Goal: Complete application form: Complete application form

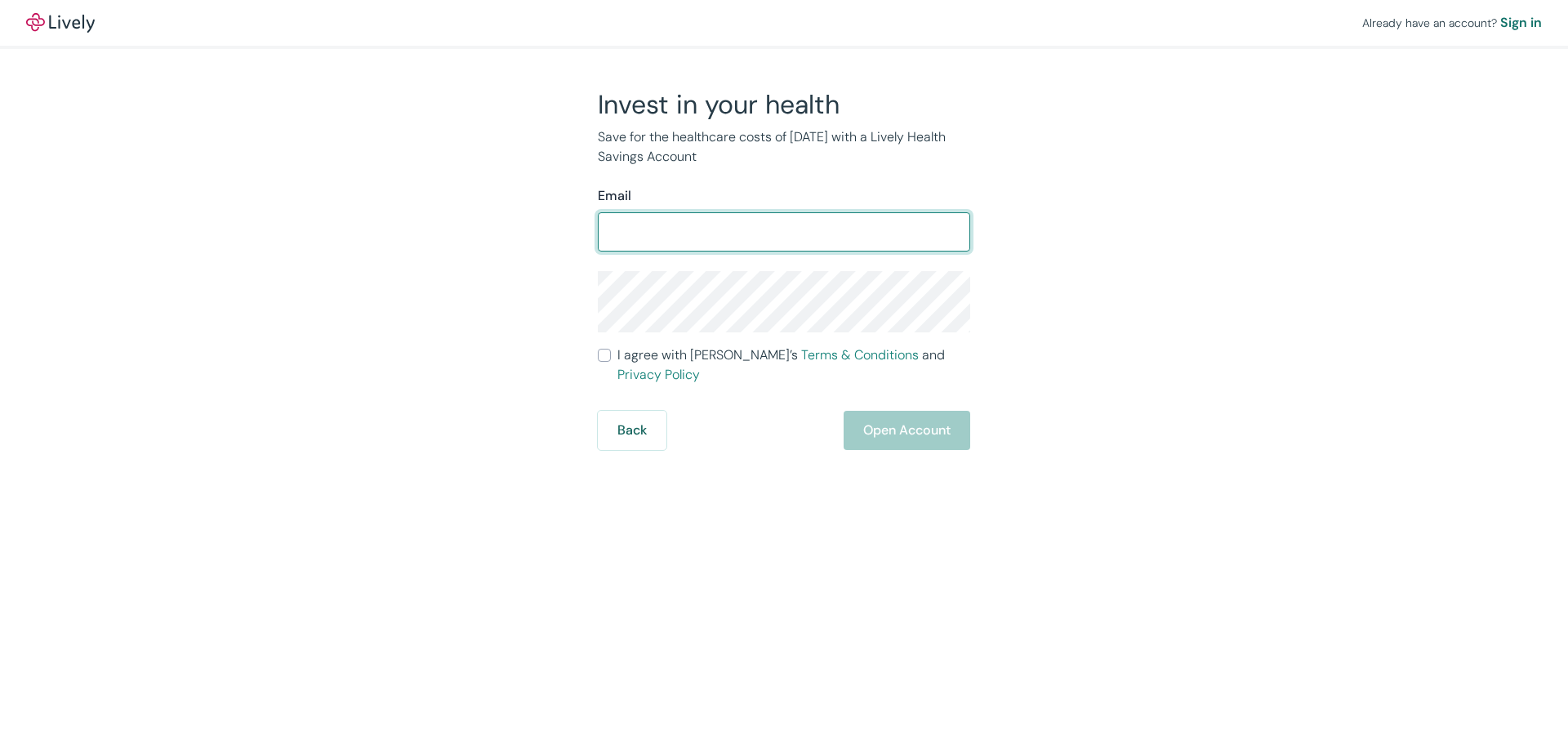
click at [789, 240] on input "Email" at bounding box center [783, 232] width 372 height 33
type input "[EMAIL_ADDRESS][DOMAIN_NAME]"
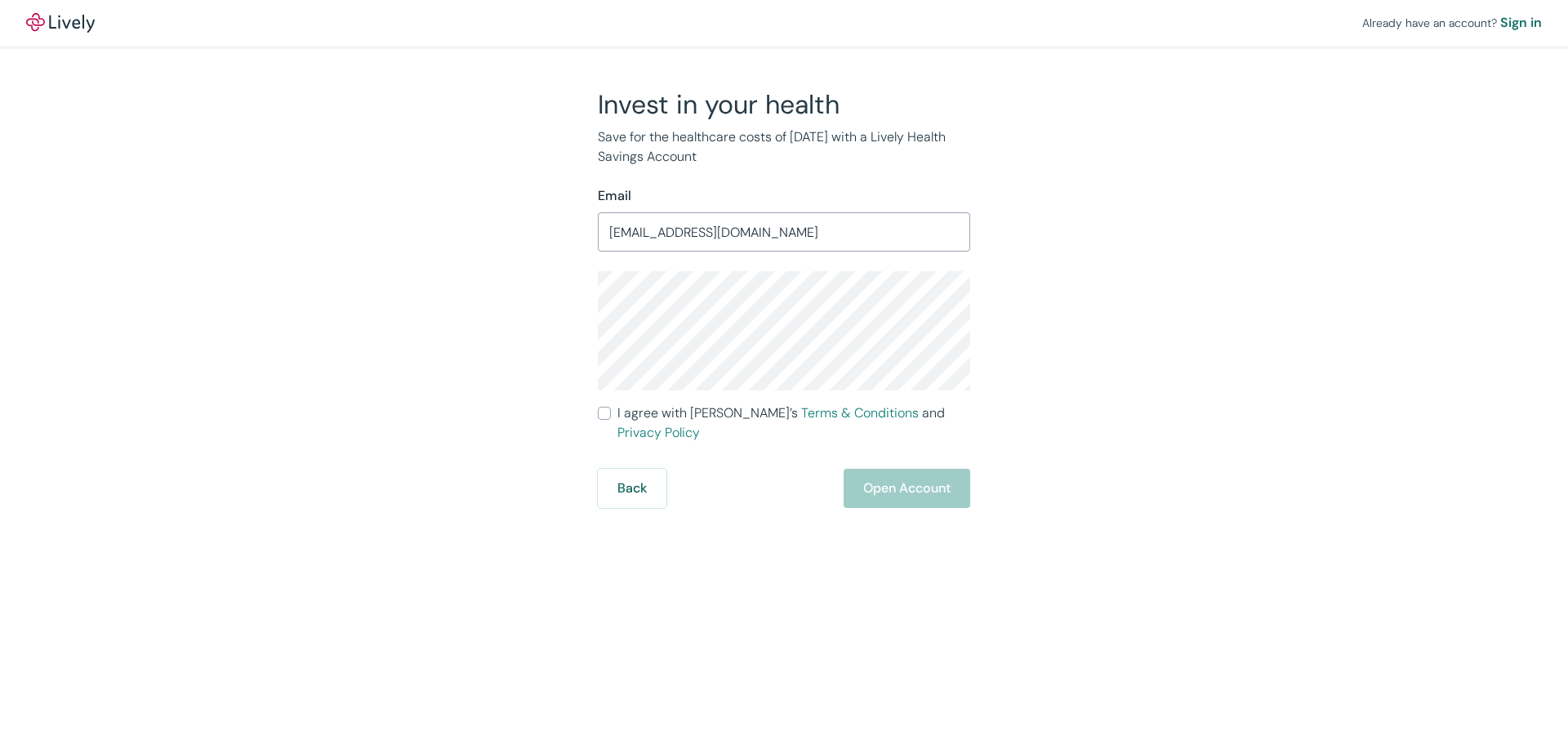
click at [605, 420] on label "I agree with Lively’s Terms & Conditions and Privacy Policy" at bounding box center [783, 423] width 372 height 39
click at [605, 420] on input "I agree with Lively’s Terms & Conditions and Privacy Policy" at bounding box center [604, 414] width 13 height 13
checkbox input "true"
click at [914, 473] on button "Open Account" at bounding box center [906, 488] width 126 height 39
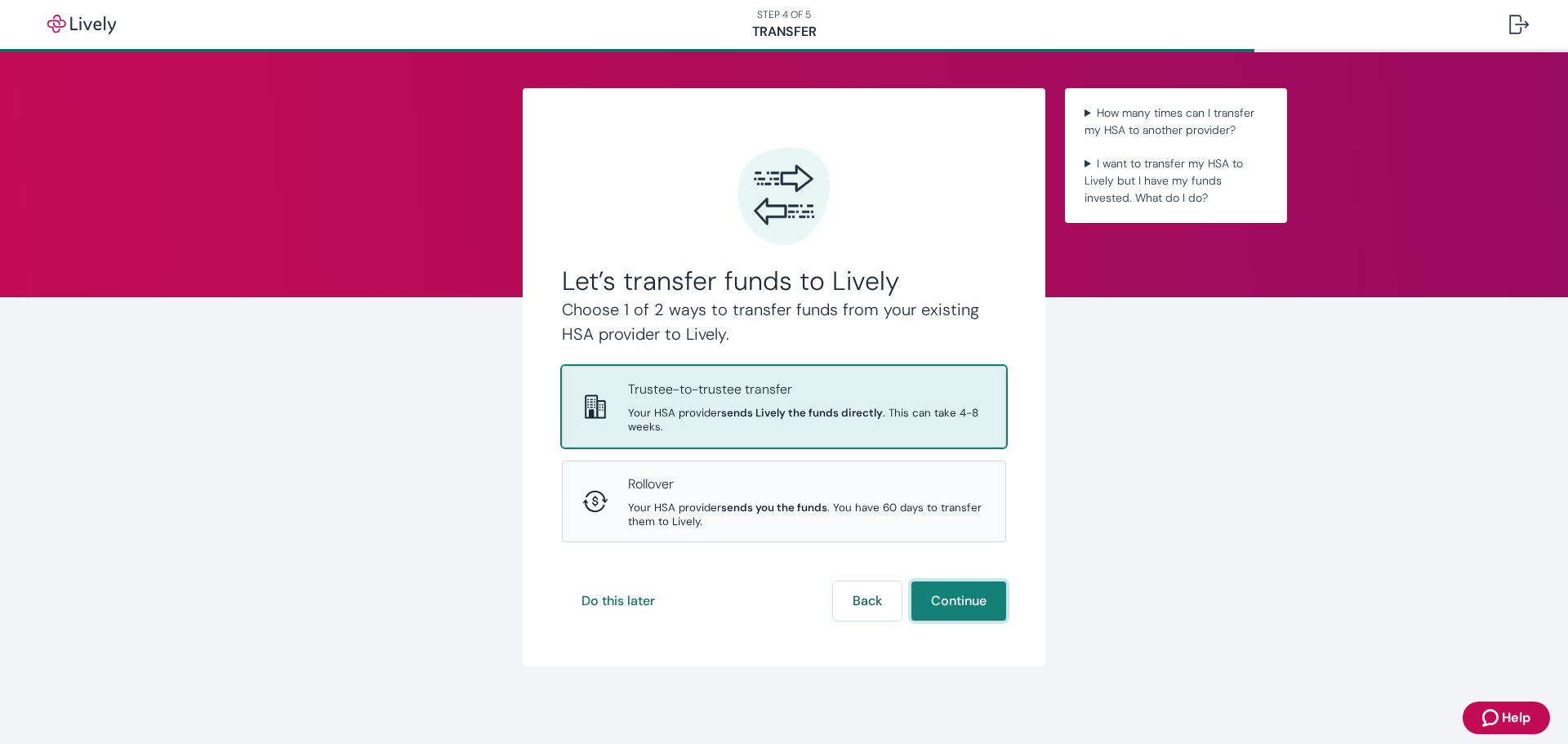
click at [982, 596] on button "Continue" at bounding box center [958, 601] width 94 height 39
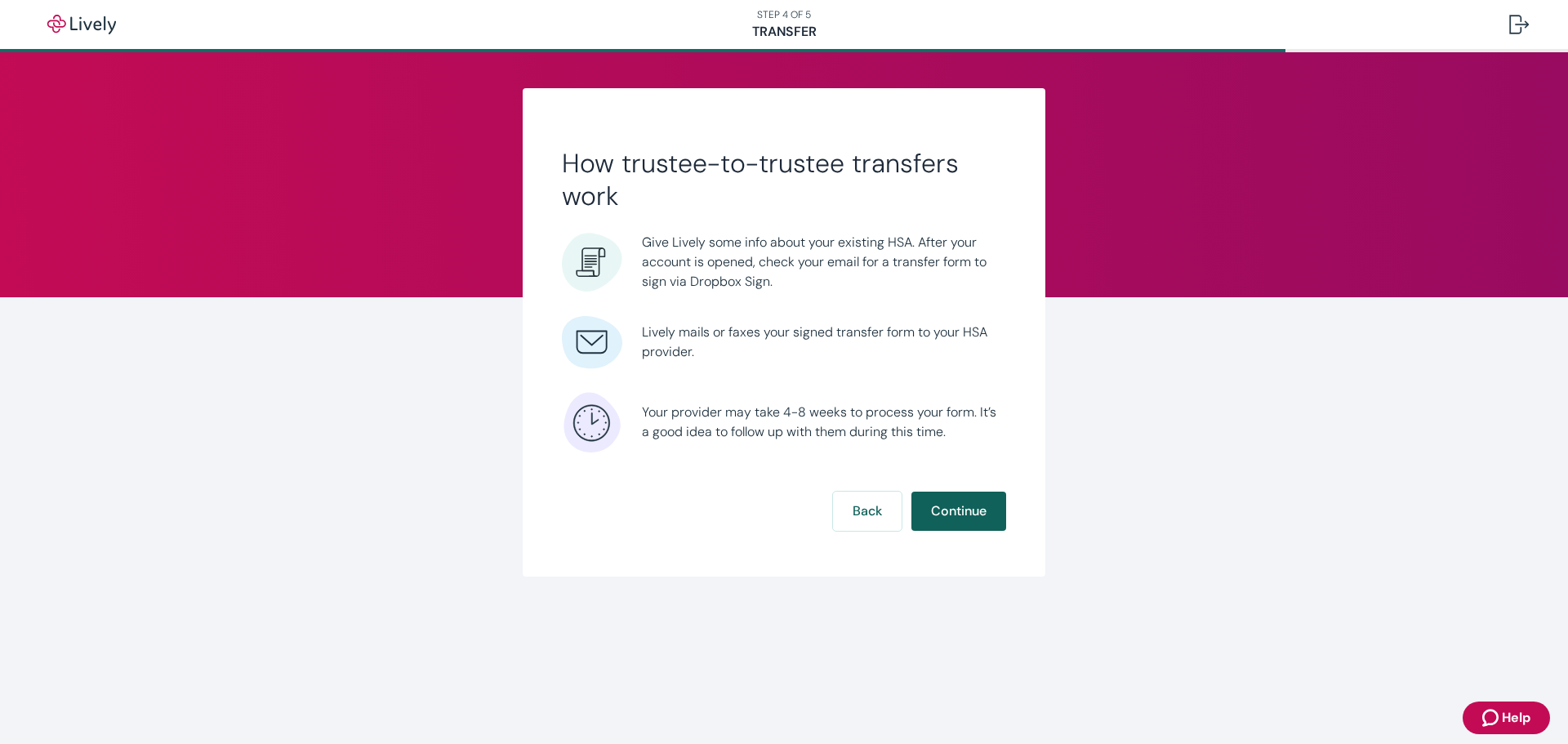
click at [965, 513] on button "Continue" at bounding box center [958, 511] width 94 height 39
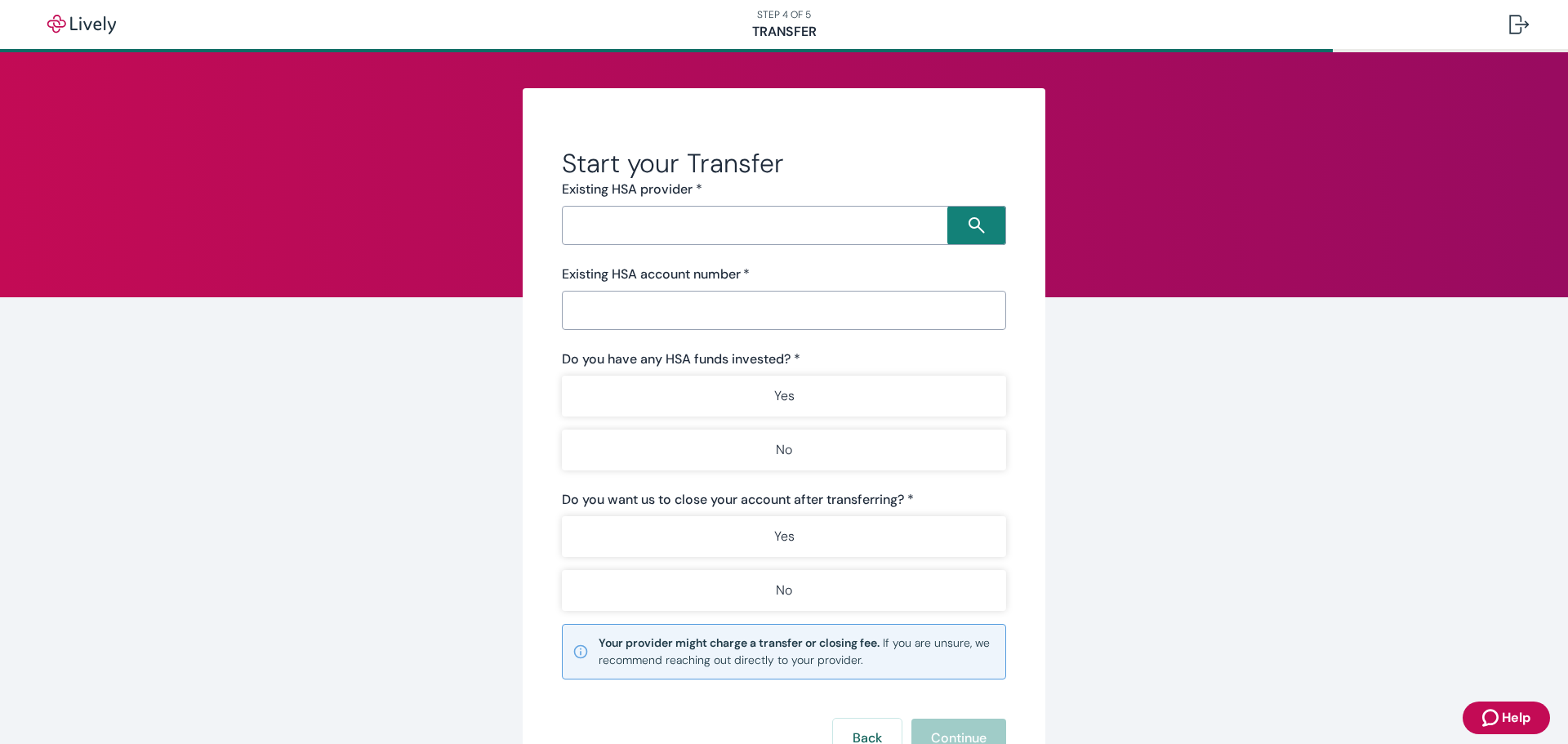
click at [681, 217] on input "Search input" at bounding box center [756, 225] width 380 height 23
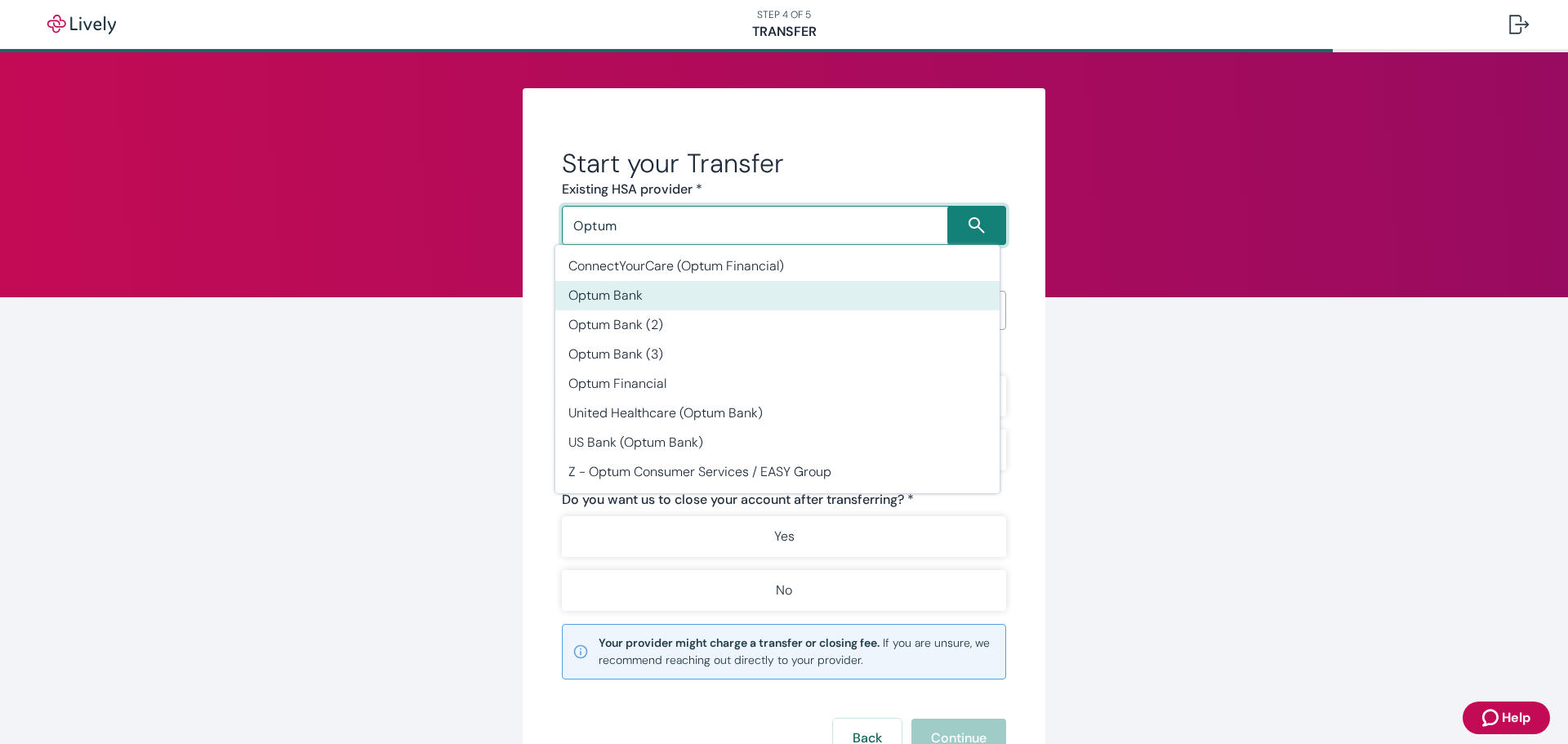
click at [658, 283] on li "Optum Bank" at bounding box center [776, 295] width 444 height 29
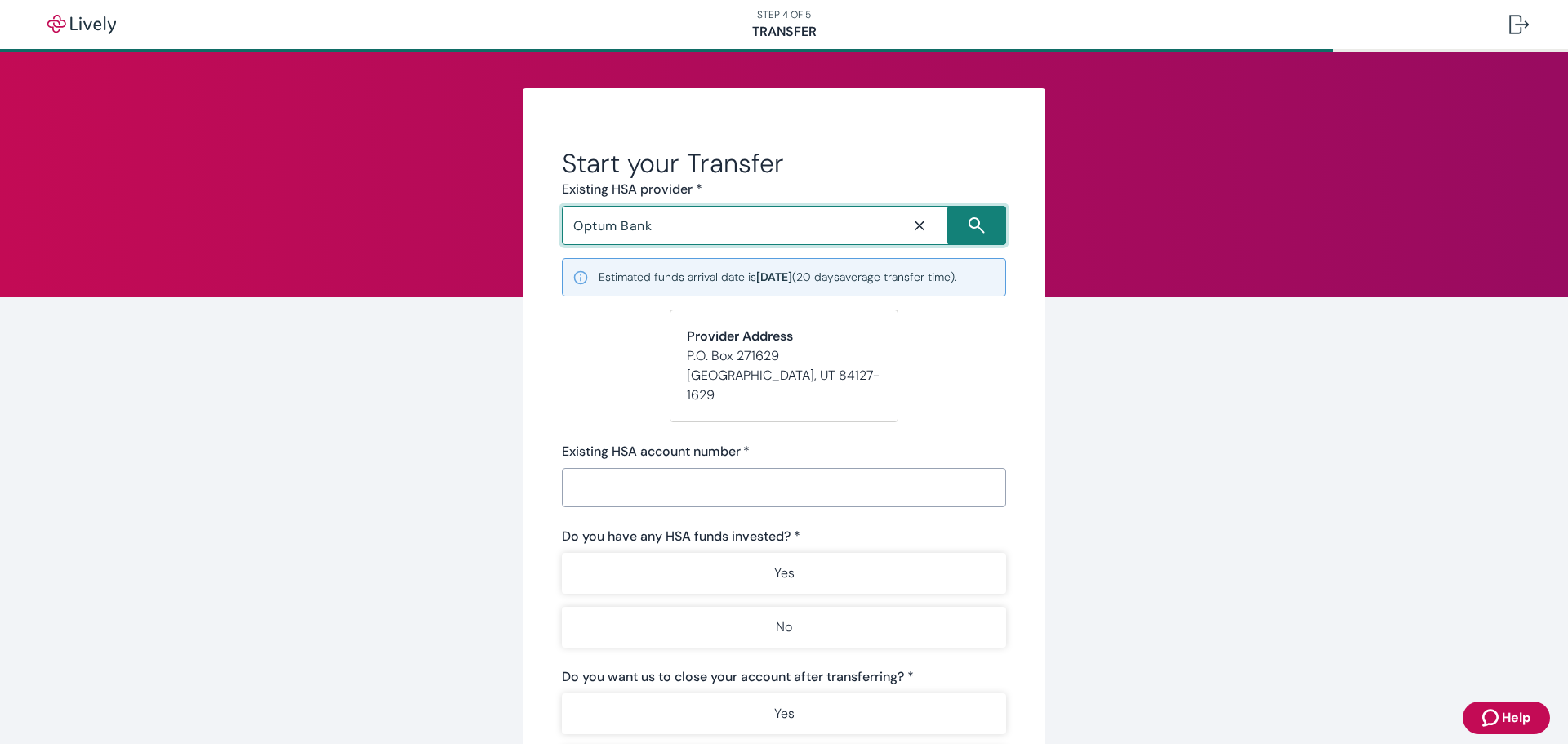
type input "Optum Bank"
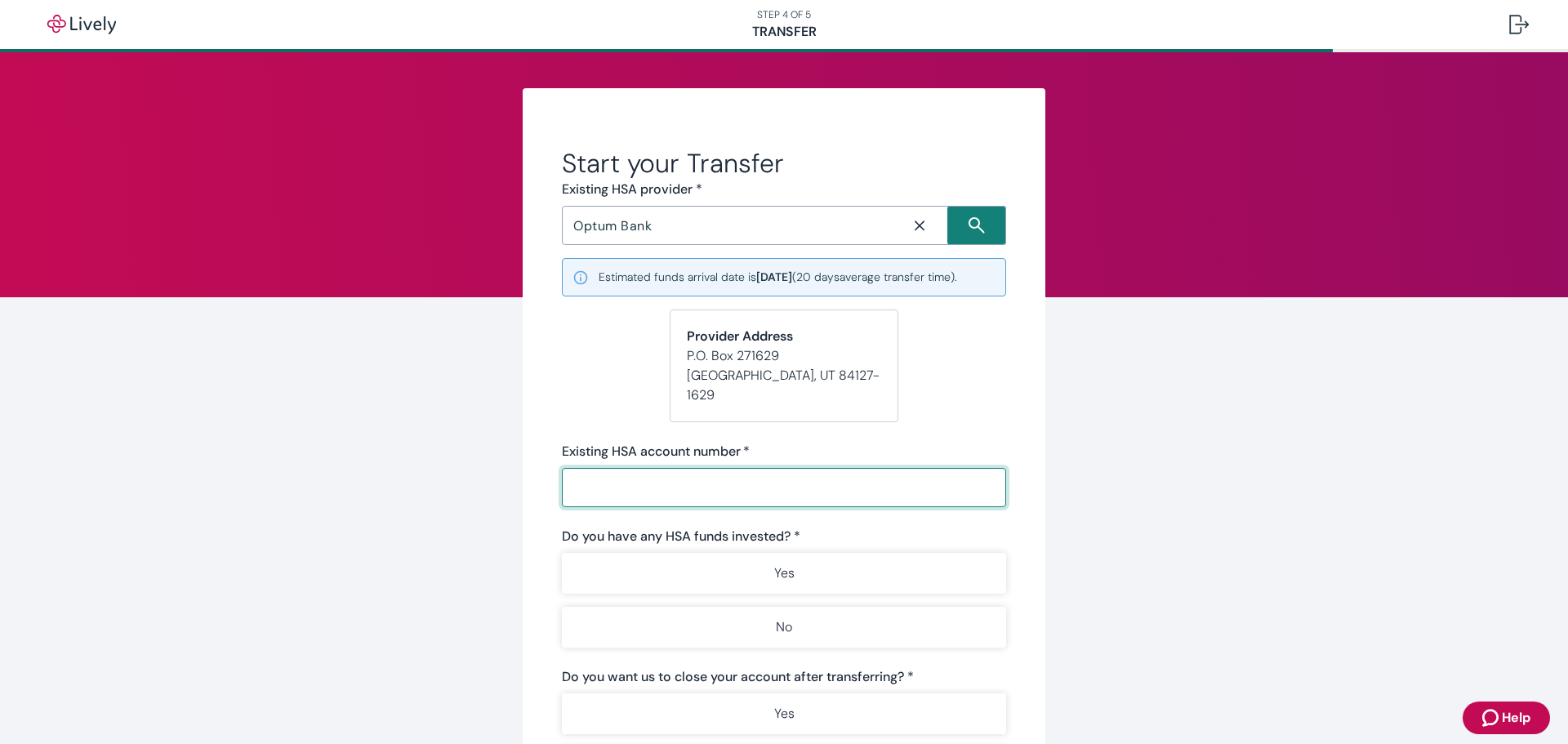
click at [816, 471] on input "Existing HSA account number   *" at bounding box center [783, 487] width 444 height 33
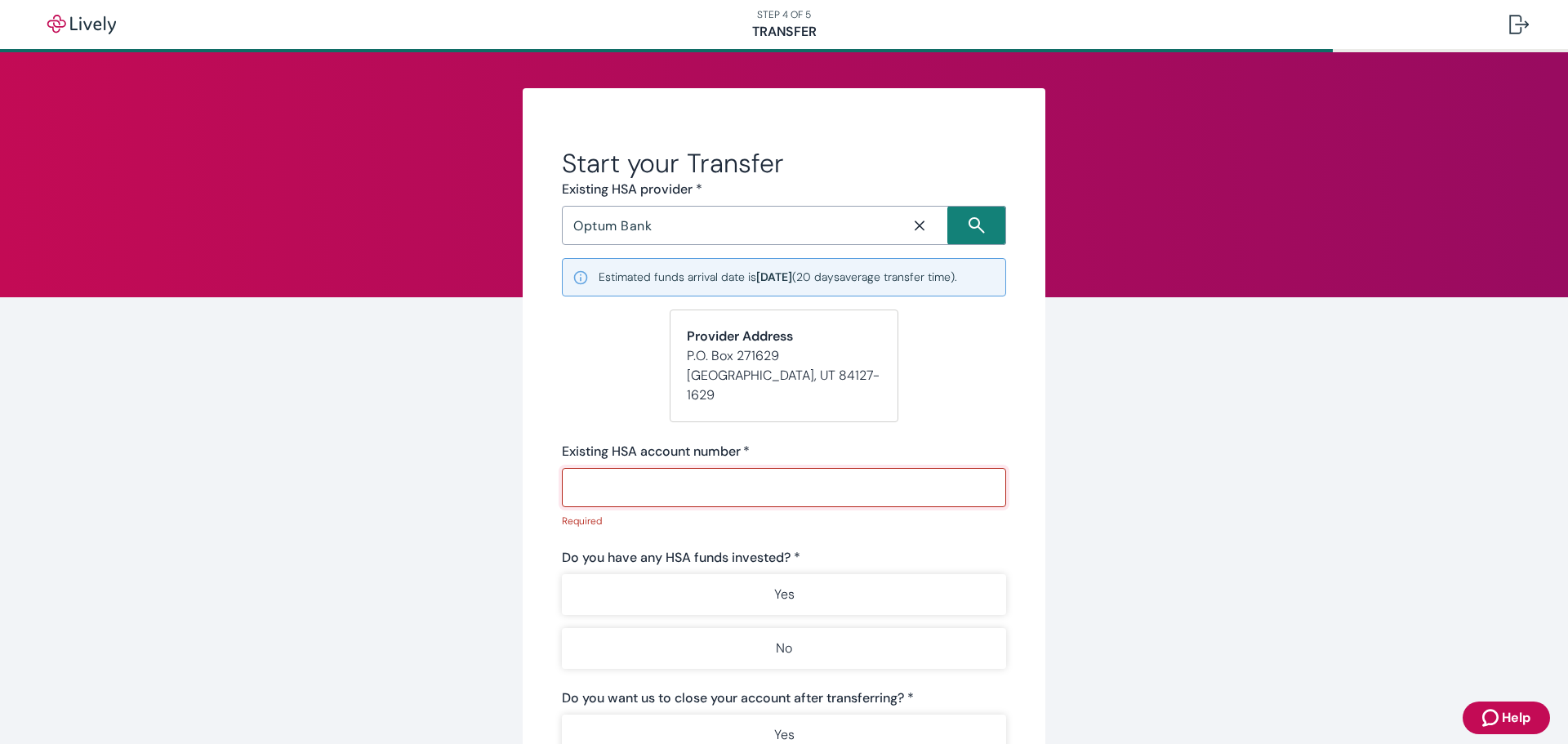
paste input "374058947"
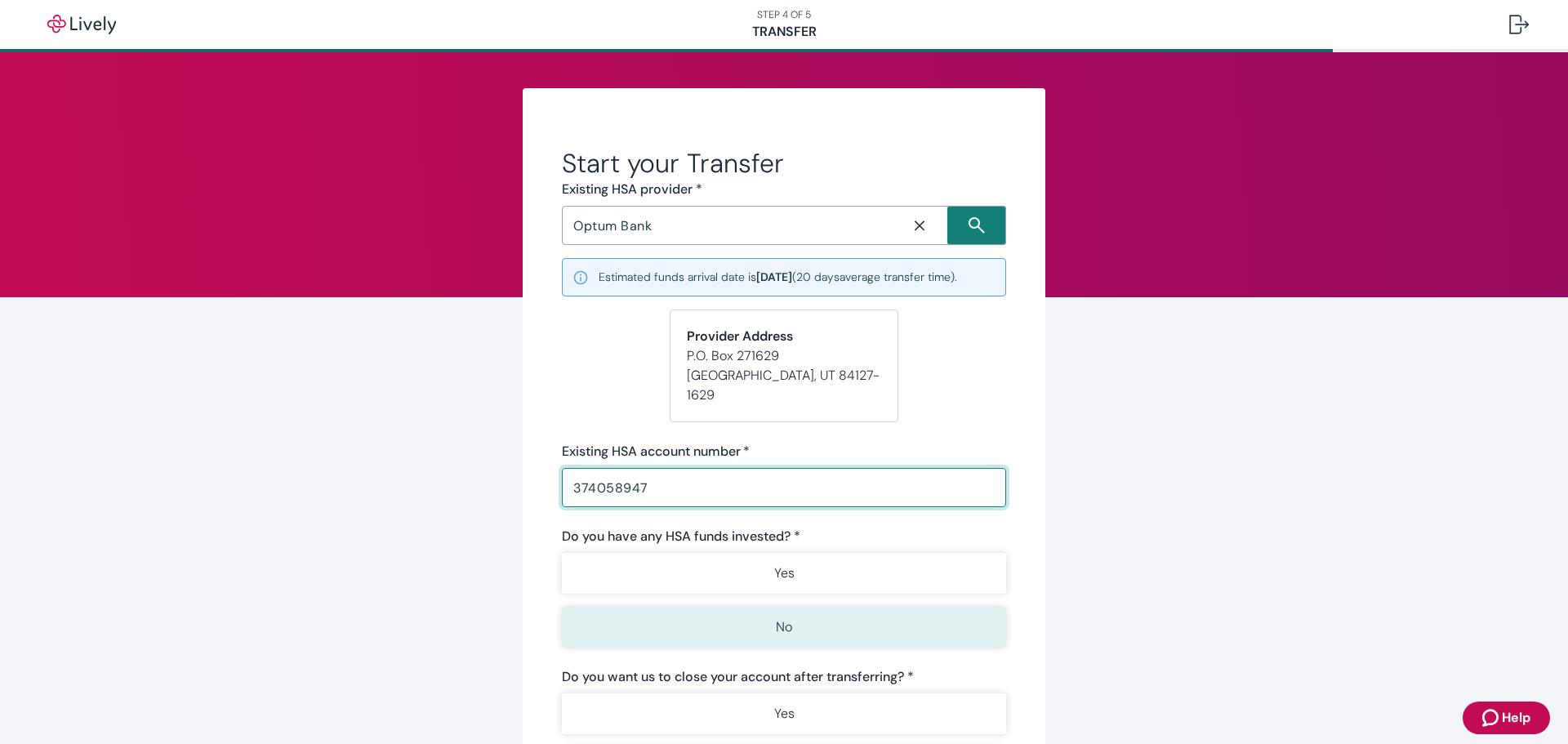
type input "374058947"
click at [779, 618] on p "No" at bounding box center [784, 627] width 17 height 19
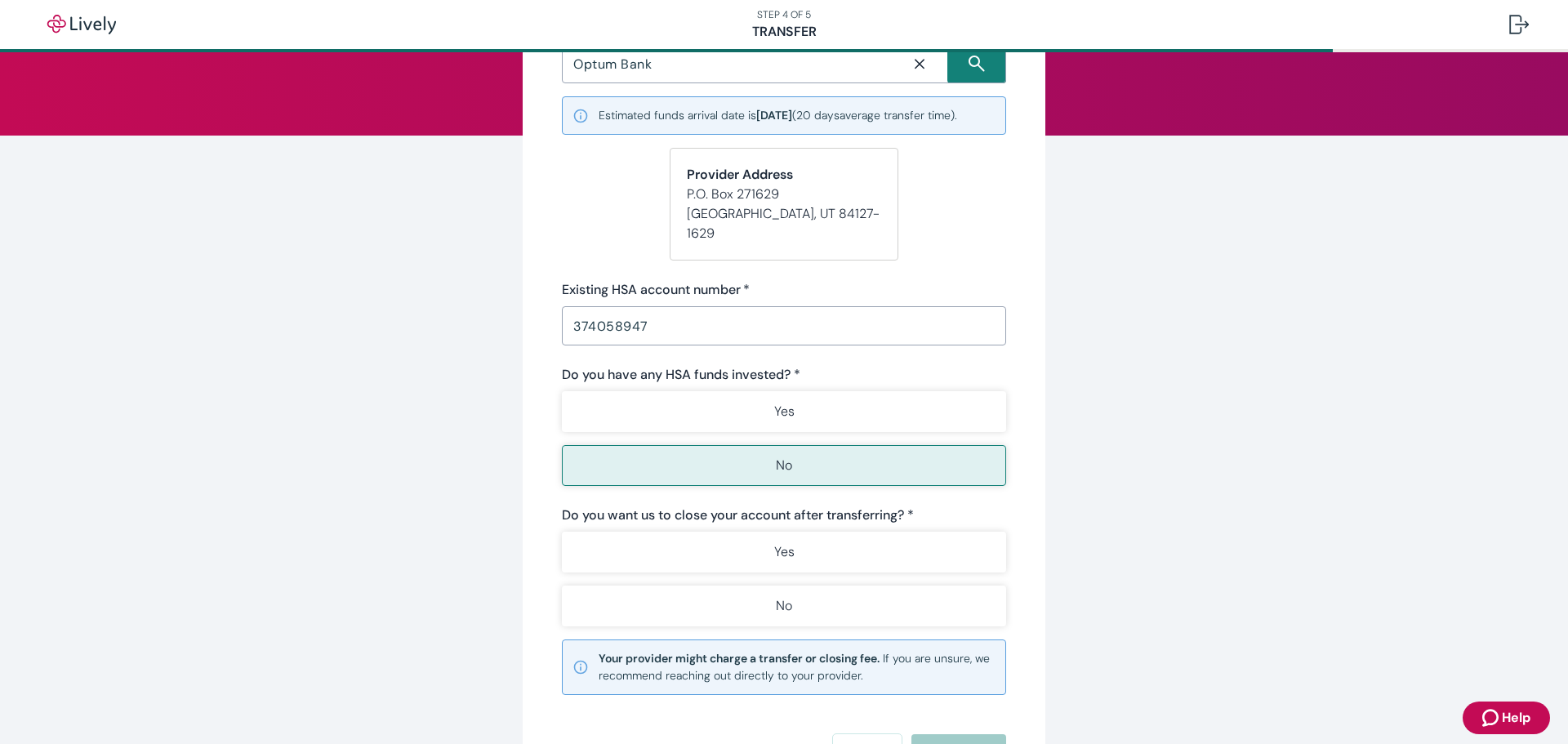
scroll to position [163, 0]
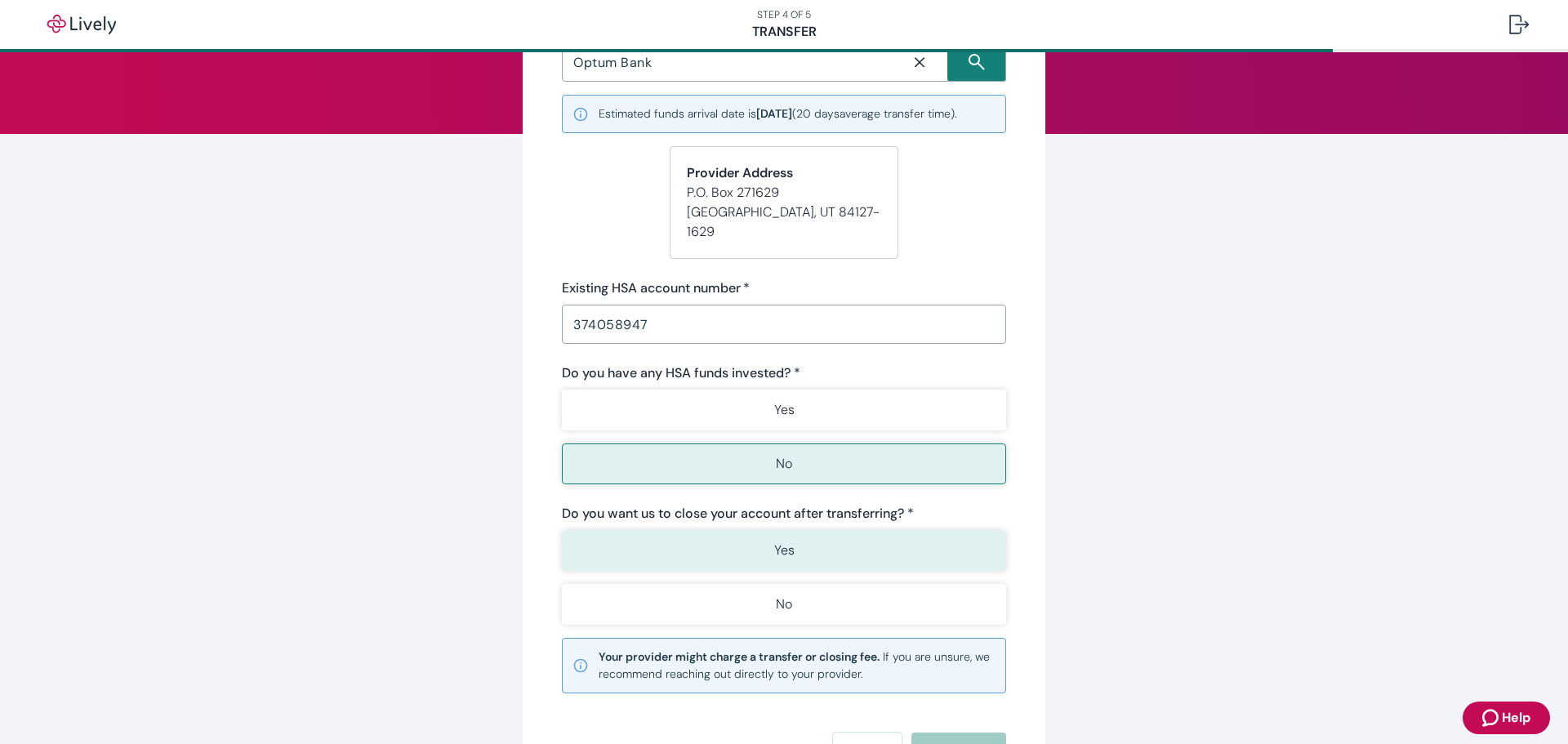
click at [777, 541] on p "Yes" at bounding box center [784, 550] width 20 height 19
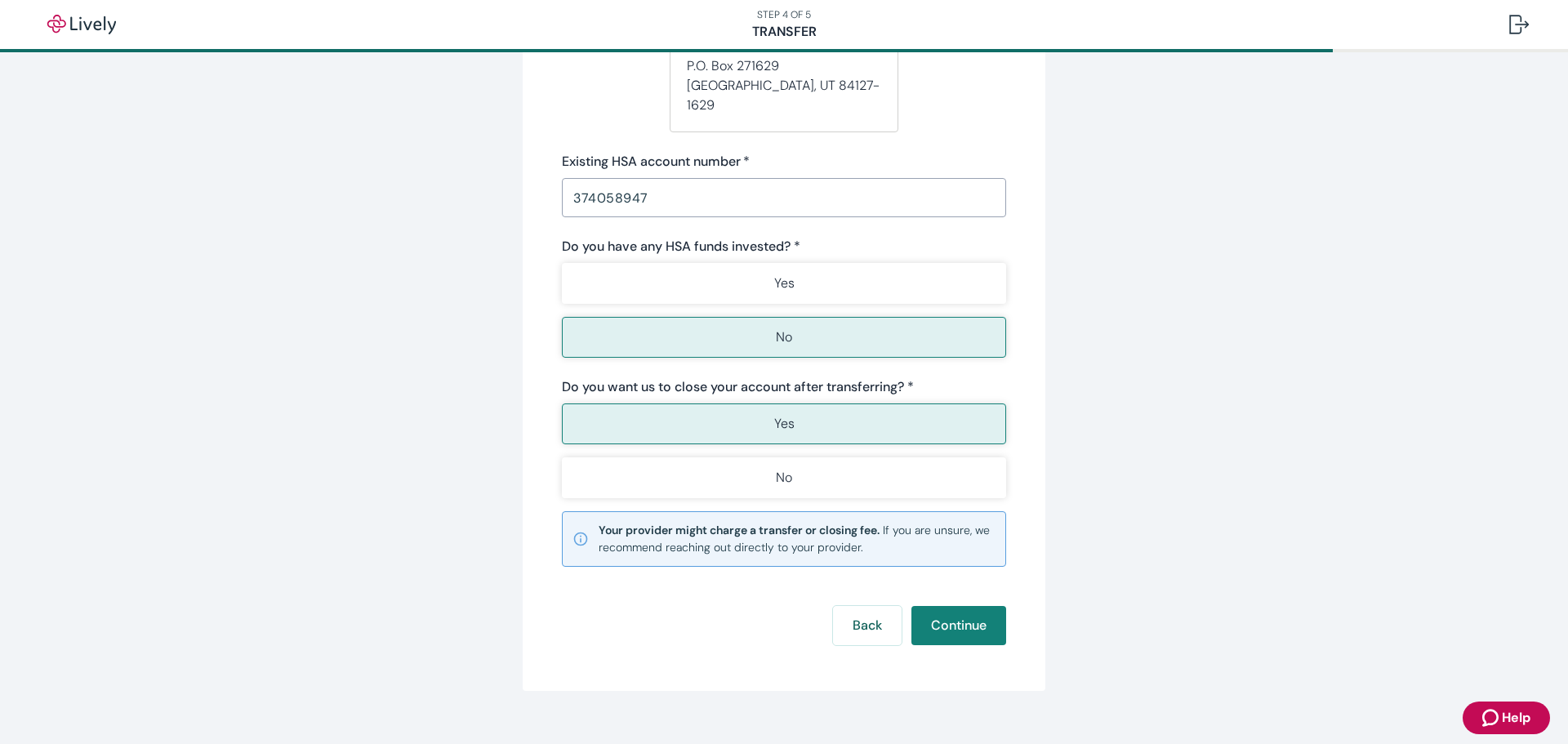
scroll to position [296, 0]
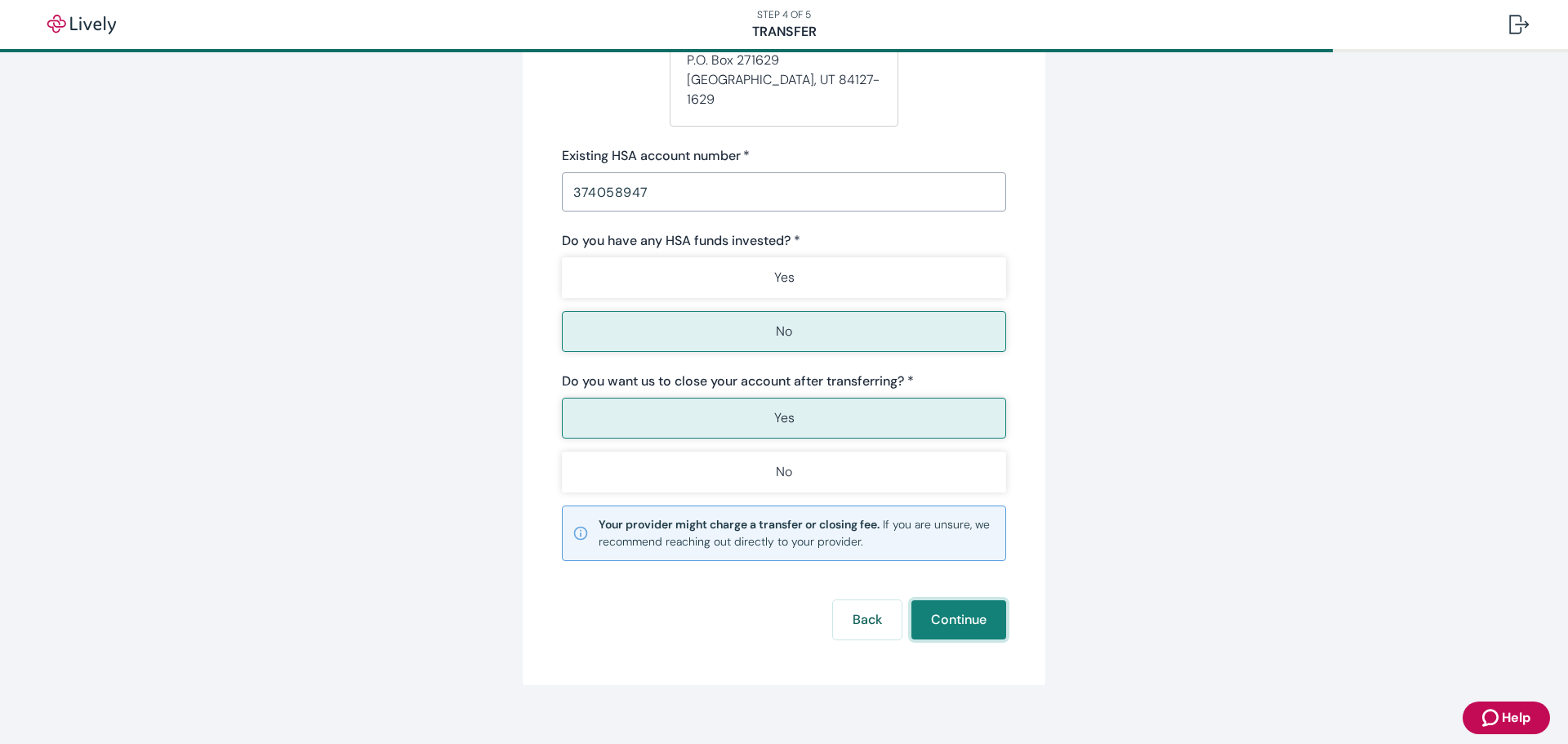
click at [959, 601] on button "Continue" at bounding box center [958, 619] width 94 height 39
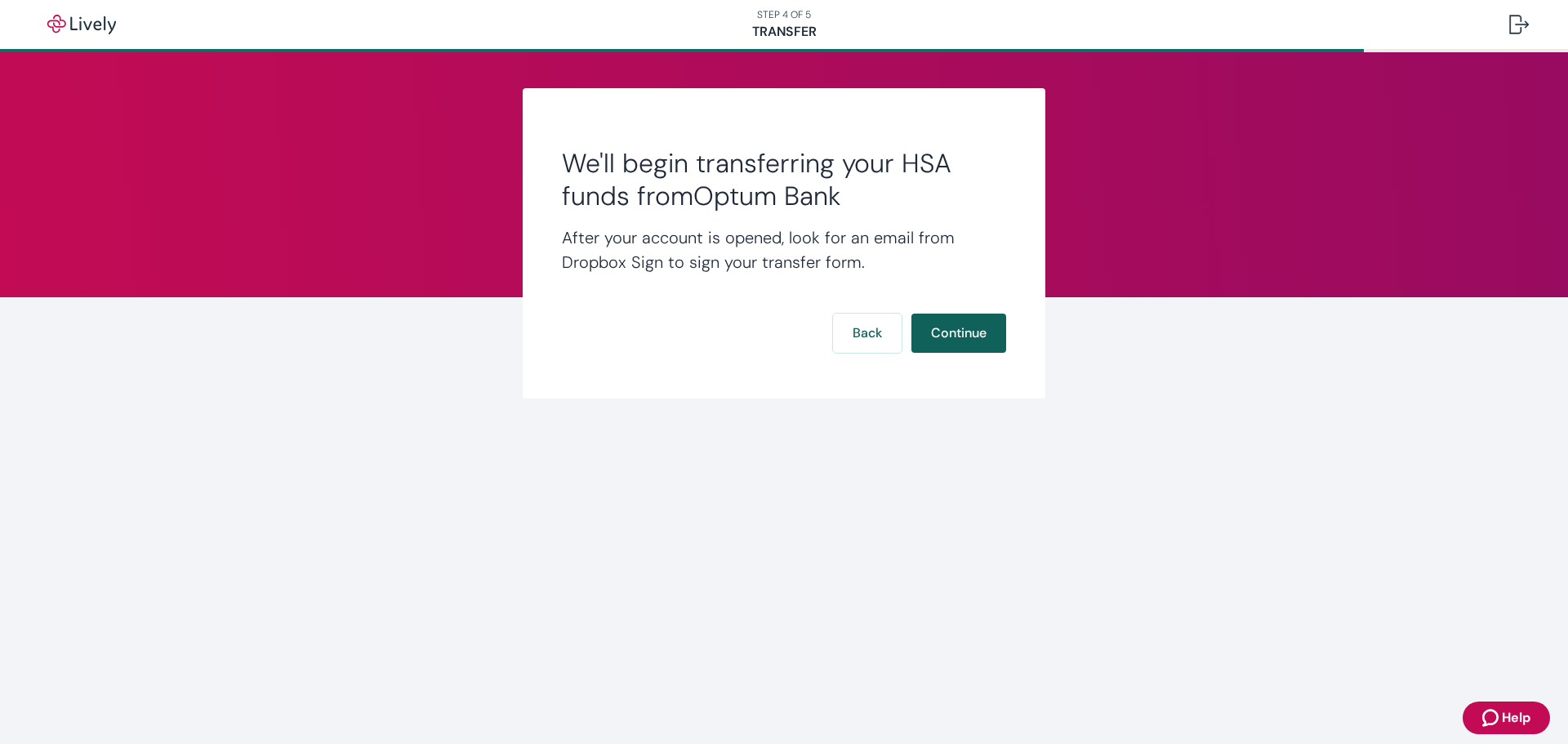
click at [973, 337] on button "Continue" at bounding box center [958, 333] width 94 height 39
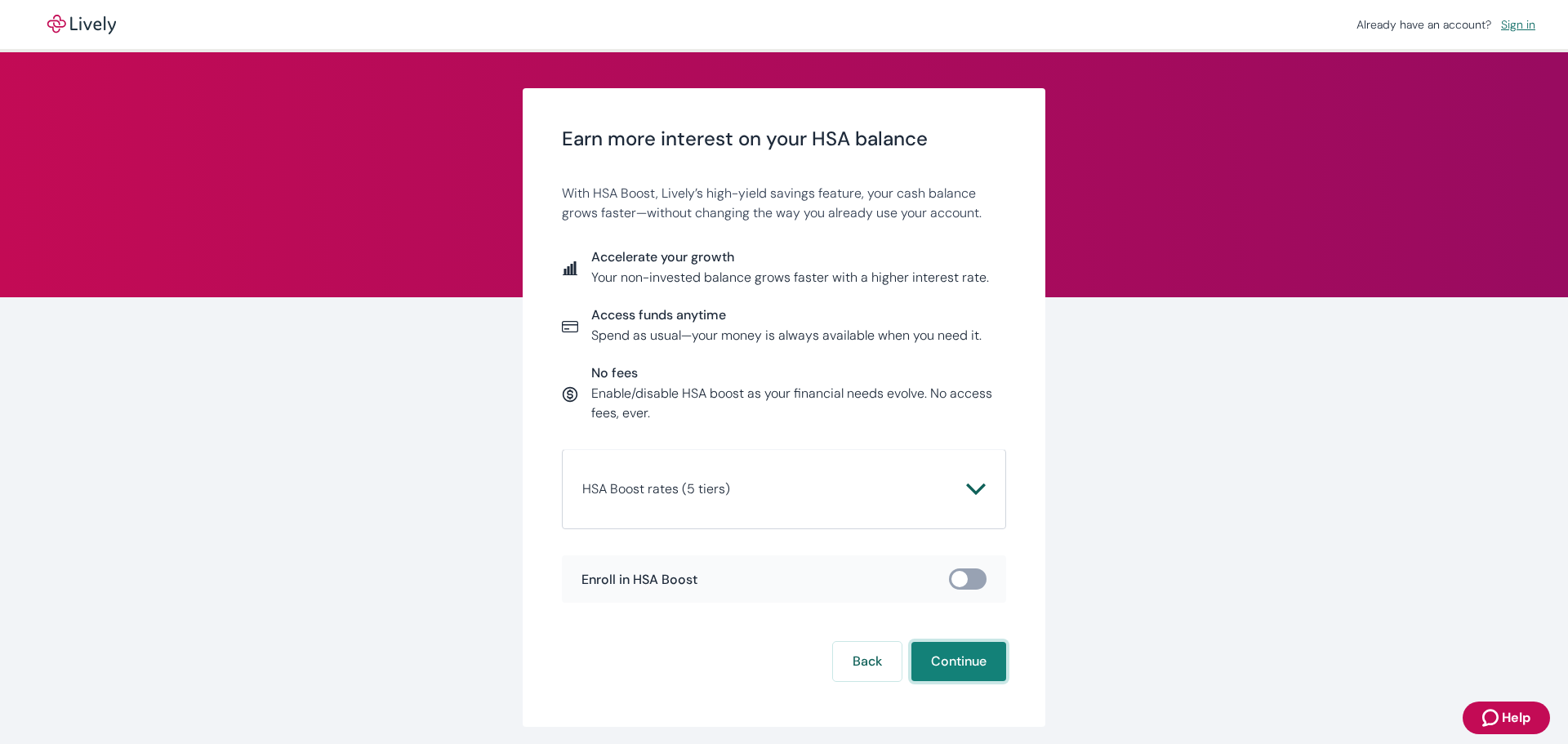
click at [947, 661] on button "Continue" at bounding box center [958, 661] width 94 height 39
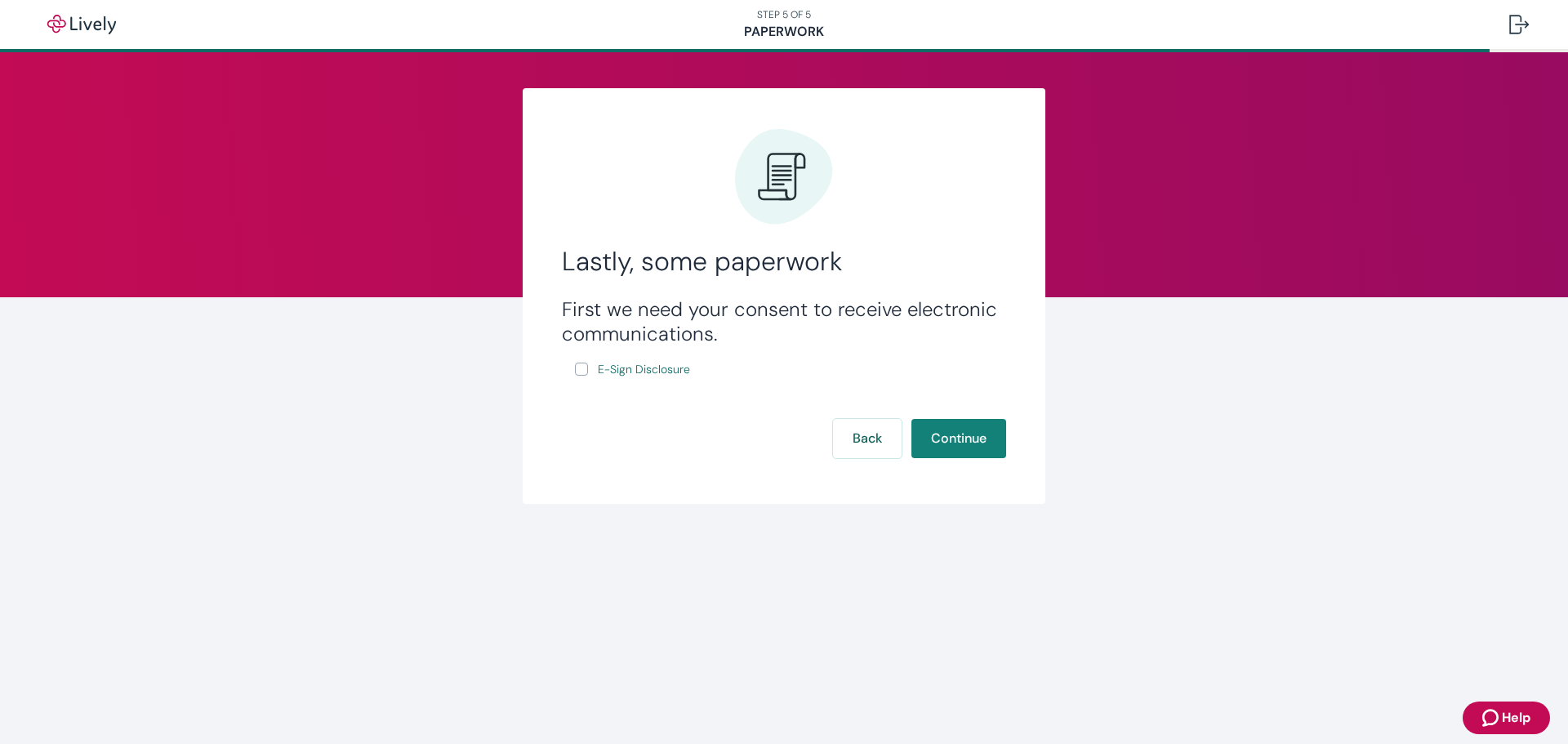
click at [580, 372] on input "E-Sign Disclosure" at bounding box center [582, 369] width 13 height 13
checkbox input "true"
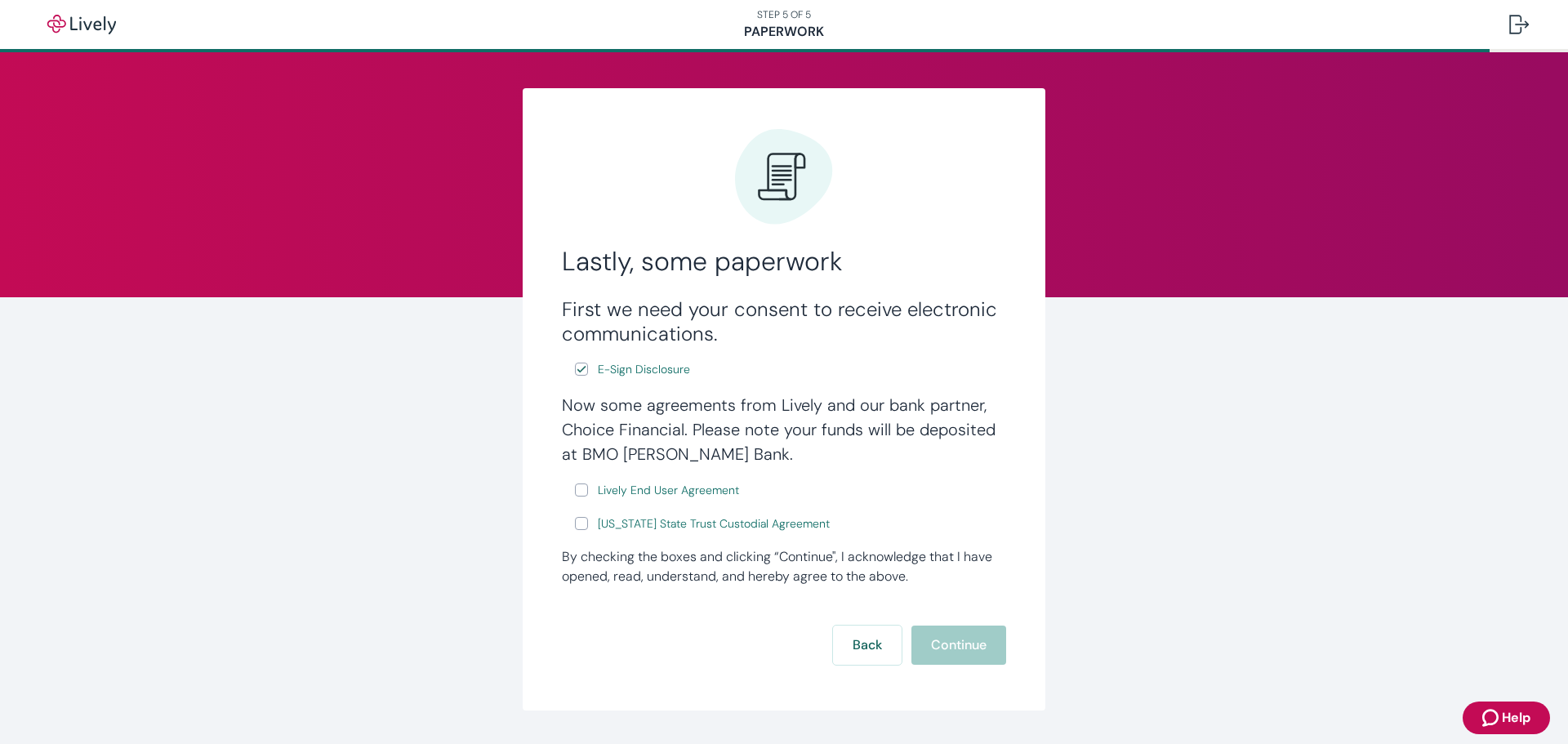
click at [577, 492] on input "Lively End User Agreement" at bounding box center [582, 490] width 13 height 13
checkbox input "true"
click at [575, 521] on input "Wyoming State Trust Custodial Agreement" at bounding box center [582, 523] width 13 height 13
checkbox input "true"
click at [956, 644] on button "Continue" at bounding box center [958, 645] width 94 height 39
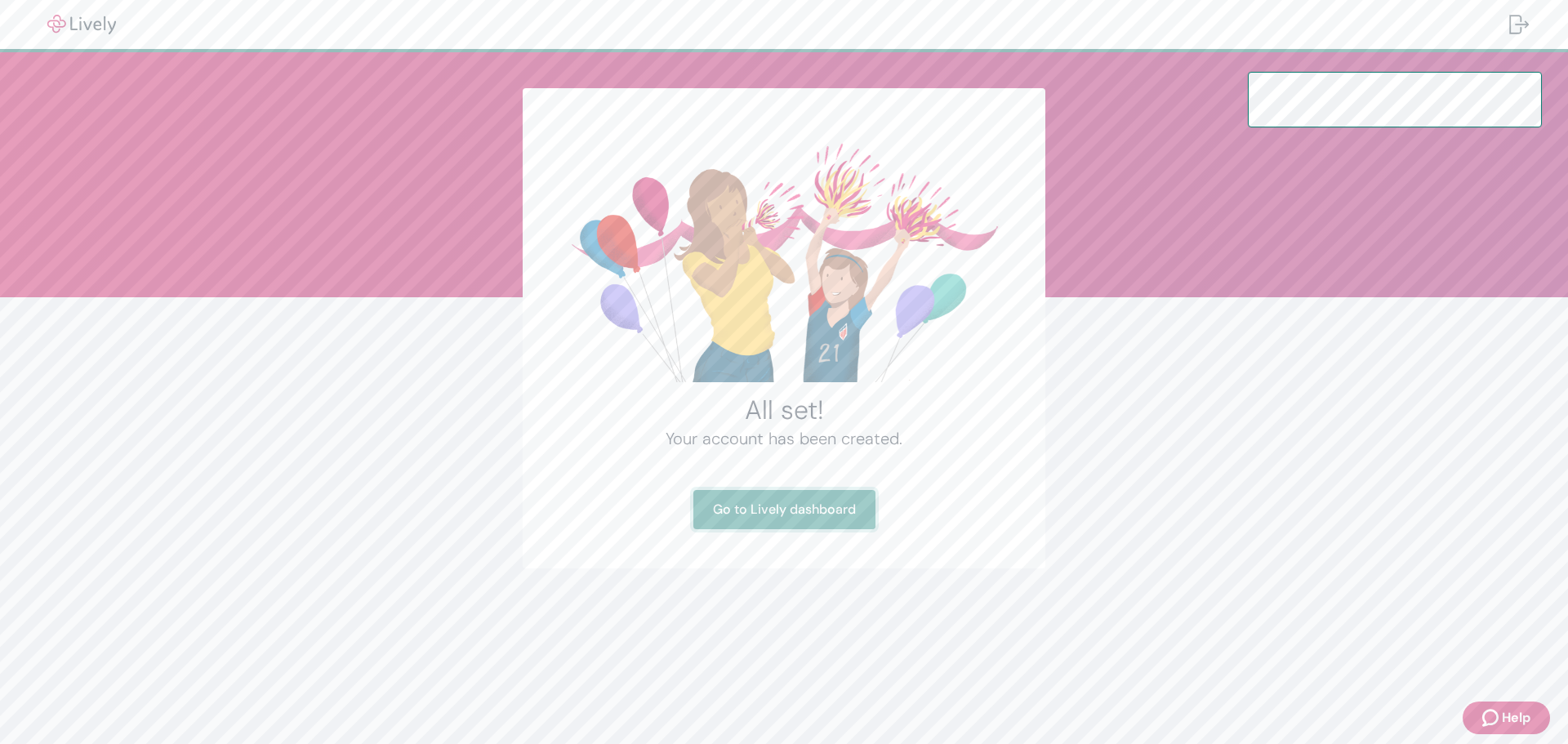
click at [817, 517] on link "Go to Lively dashboard" at bounding box center [784, 509] width 182 height 39
